Goal: Task Accomplishment & Management: Manage account settings

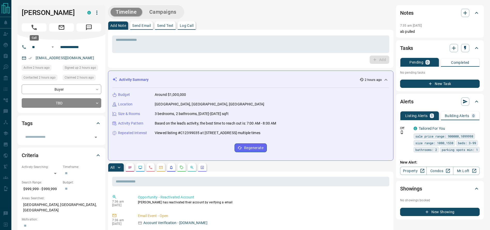
click at [28, 30] on button "Call" at bounding box center [34, 27] width 25 height 8
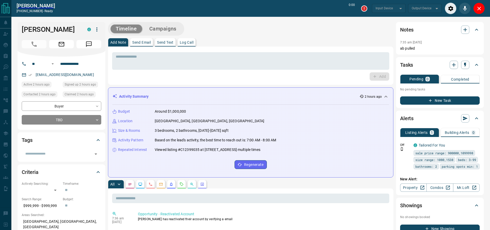
type input "*******"
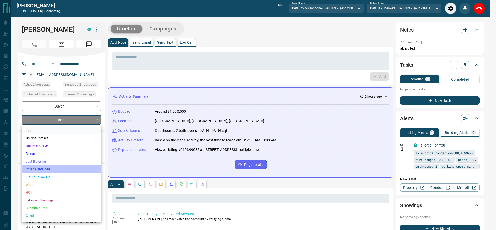
click at [41, 168] on li "Criteria Obtained" at bounding box center [62, 169] width 80 height 8
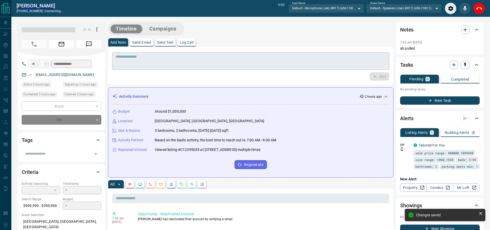
click at [234, 64] on textarea at bounding box center [251, 60] width 270 height 13
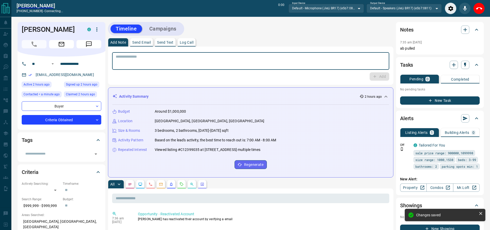
type input "*"
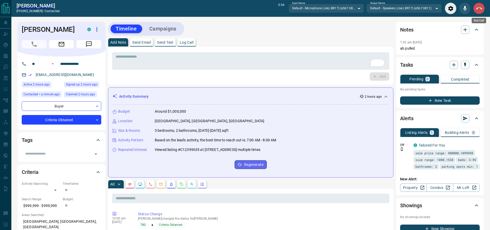
click at [476, 4] on button "End Call" at bounding box center [479, 9] width 12 height 12
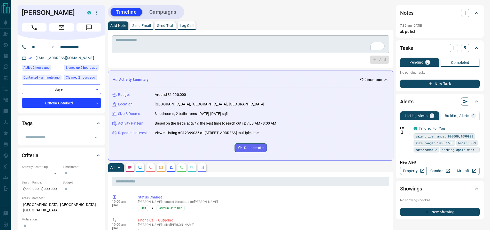
click at [228, 44] on textarea "To enrich screen reader interactions, please activate Accessibility in Grammarl…" at bounding box center [251, 44] width 270 height 13
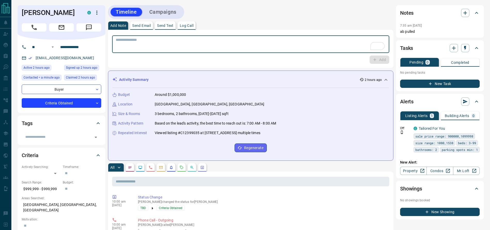
drag, startPoint x: 229, startPoint y: 42, endPoint x: 242, endPoint y: 21, distance: 24.6
click at [229, 42] on textarea "To enrich screen reader interactions, please activate Accessibility in Grammarl…" at bounding box center [251, 44] width 270 height 13
click at [247, 16] on div "Timeline Campaigns" at bounding box center [250, 12] width 285 height 14
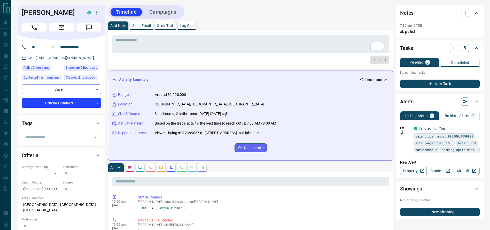
click at [247, 16] on div "Timeline Campaigns" at bounding box center [250, 12] width 285 height 14
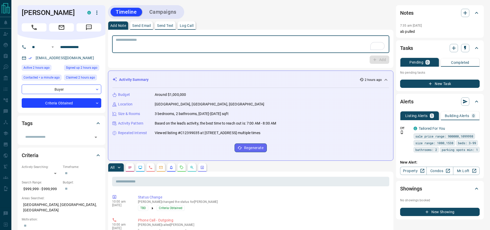
click at [219, 48] on textarea "To enrich screen reader interactions, please activate Accessibility in Grammarl…" at bounding box center [251, 44] width 270 height 13
type textarea "**********"
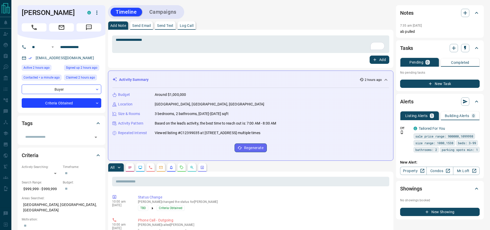
click at [382, 54] on div "**********" at bounding box center [250, 49] width 277 height 30
click at [380, 57] on button "Add" at bounding box center [379, 59] width 20 height 8
click at [156, 13] on button "Campaigns" at bounding box center [162, 12] width 37 height 9
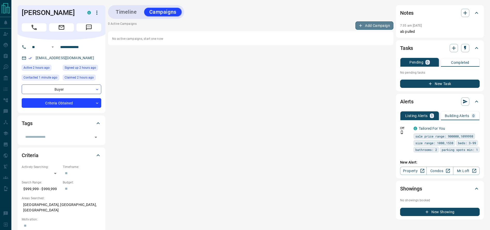
click at [360, 23] on button "Add Campaign" at bounding box center [374, 25] width 38 height 8
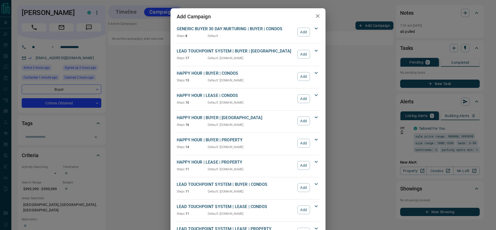
click at [281, 53] on p "LEAD TOUCHPOINT SYSTEM | BUYER | [GEOGRAPHIC_DATA]" at bounding box center [236, 51] width 118 height 6
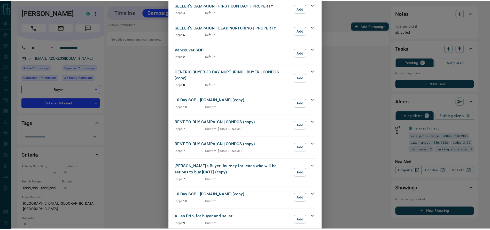
scroll to position [700, 0]
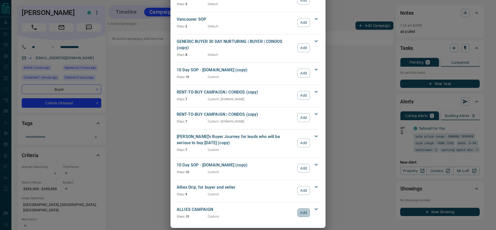
click at [302, 208] on button "Add" at bounding box center [303, 212] width 13 height 9
